Goal: Task Accomplishment & Management: Use online tool/utility

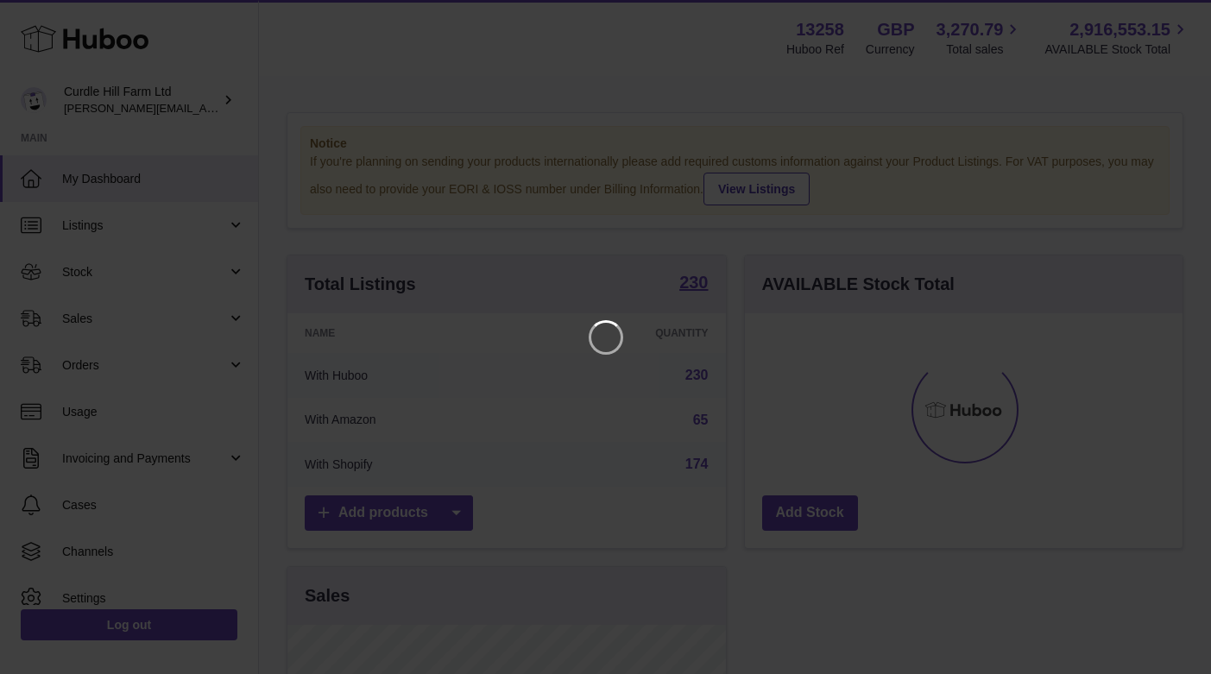
scroll to position [269, 438]
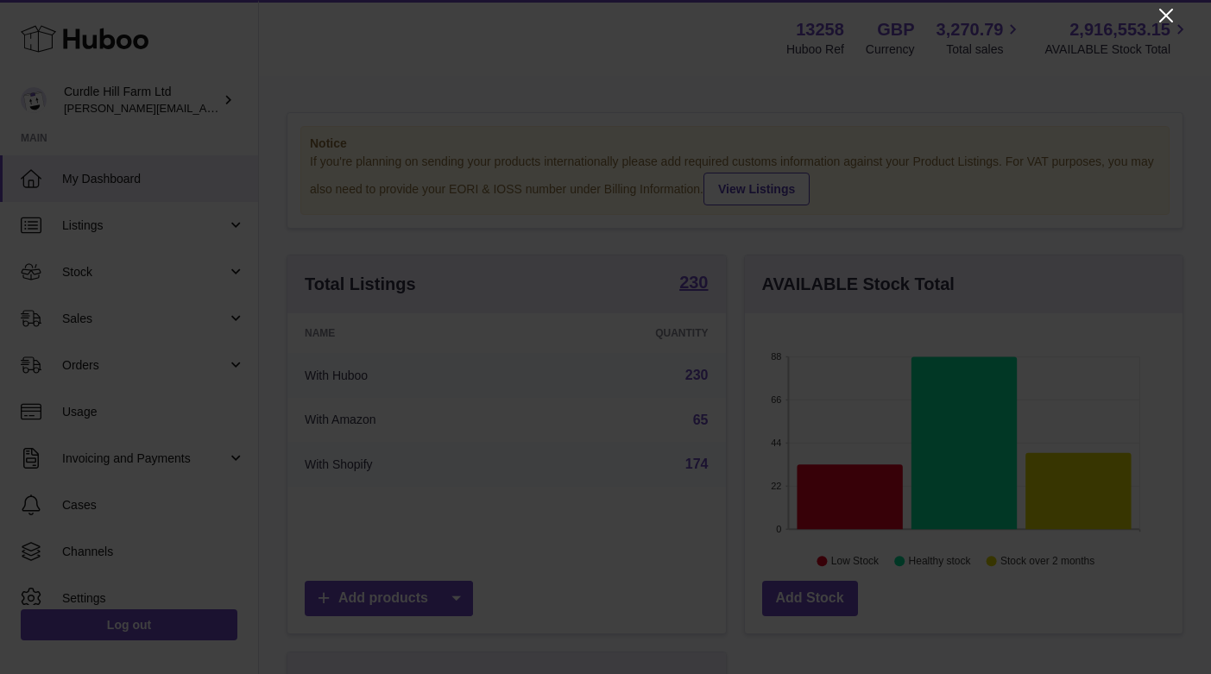
click at [1169, 13] on icon "Close" at bounding box center [1166, 16] width 14 height 14
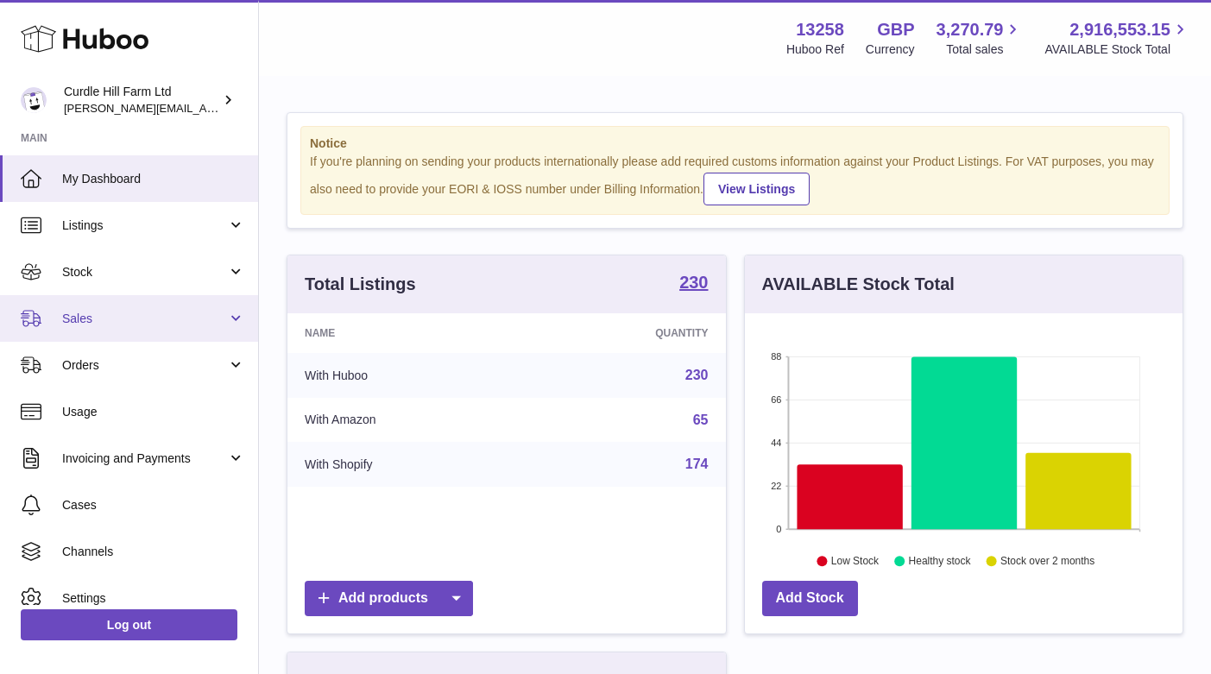
click at [91, 325] on link "Sales" at bounding box center [129, 318] width 258 height 47
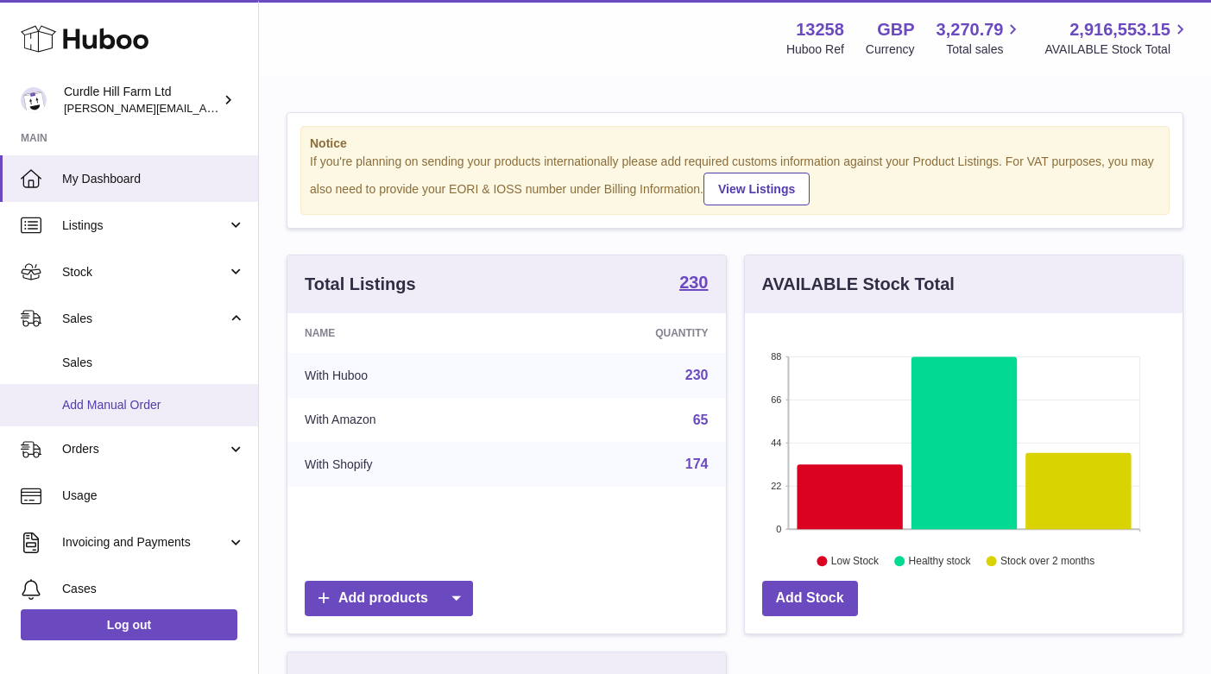
click at [101, 410] on link "Add Manual Order" at bounding box center [129, 405] width 258 height 42
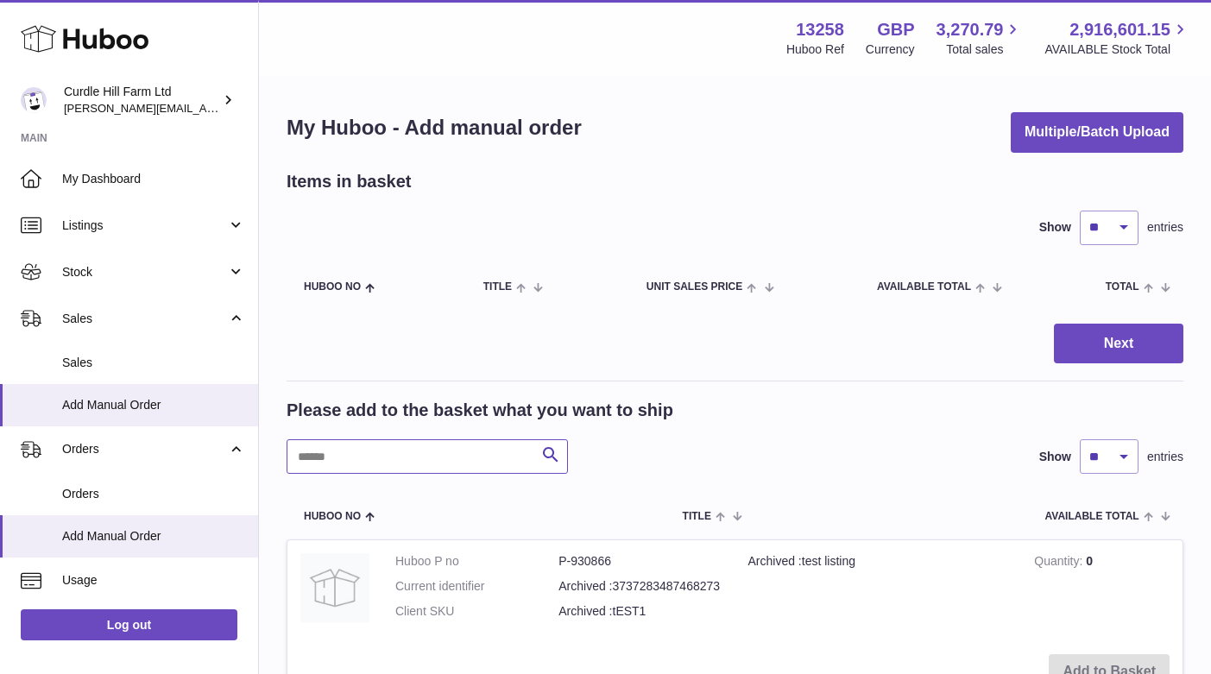
click at [372, 450] on input "text" at bounding box center [427, 456] width 281 height 35
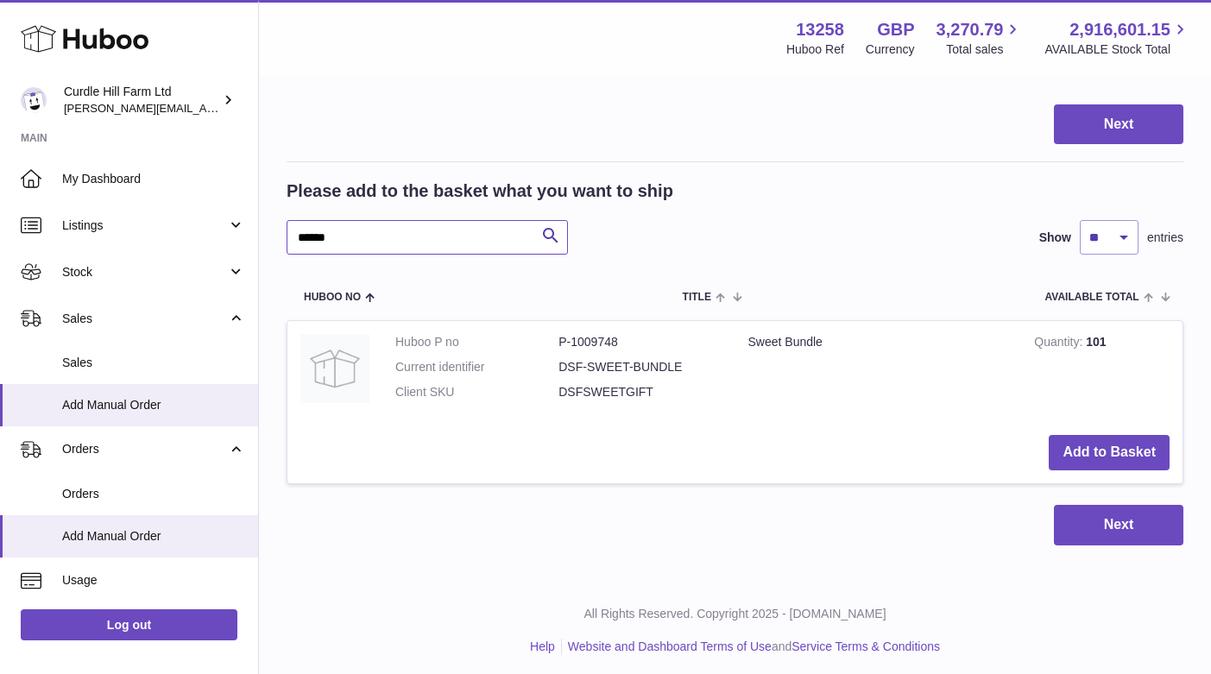
scroll to position [218, 0]
click at [1082, 450] on button "Add to Basket" at bounding box center [1109, 453] width 121 height 35
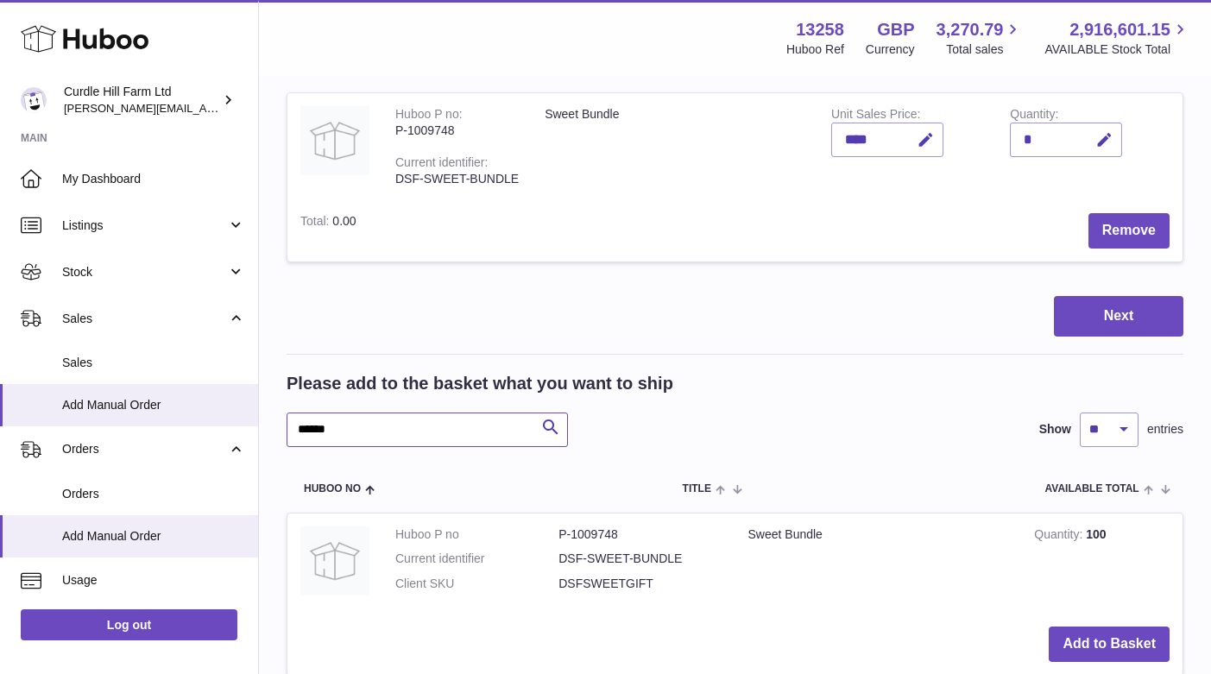
click at [313, 426] on input "*****" at bounding box center [427, 430] width 281 height 35
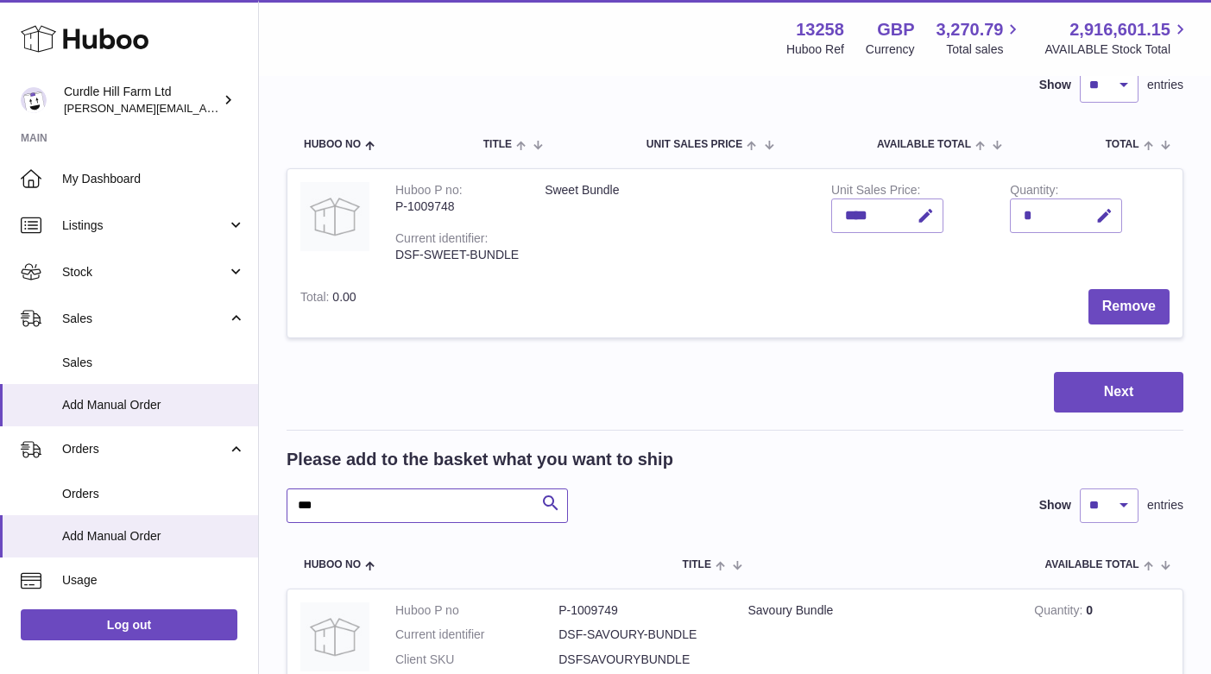
scroll to position [138, 0]
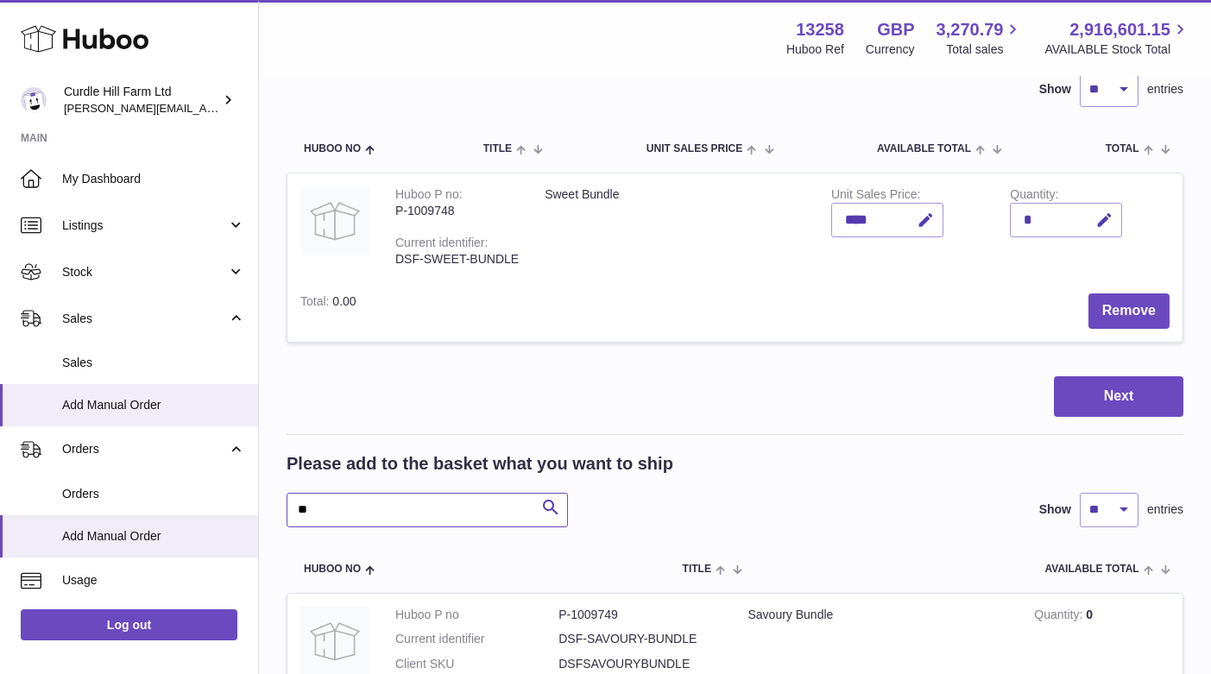
type input "*"
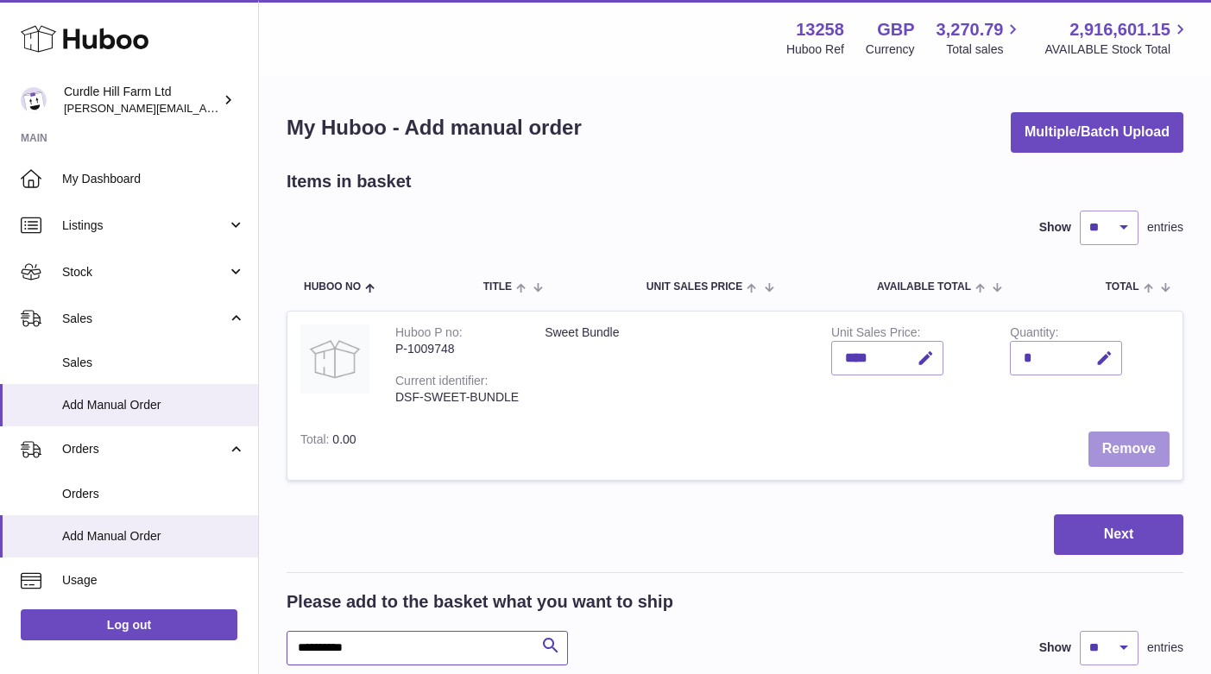
type input "*********"
click at [1127, 440] on button "Remove" at bounding box center [1128, 449] width 81 height 35
